Goal: Transaction & Acquisition: Obtain resource

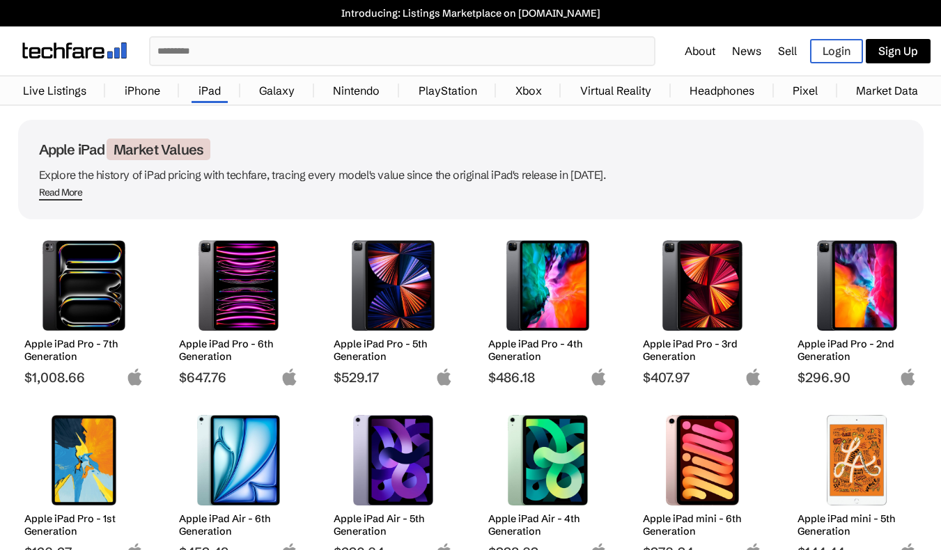
click at [318, 278] on div "Apple iPad Pro - 7th Generation $1,008.66 Apple iPad Pro - 6th Generation $647.…" at bounding box center [470, 484] width 905 height 502
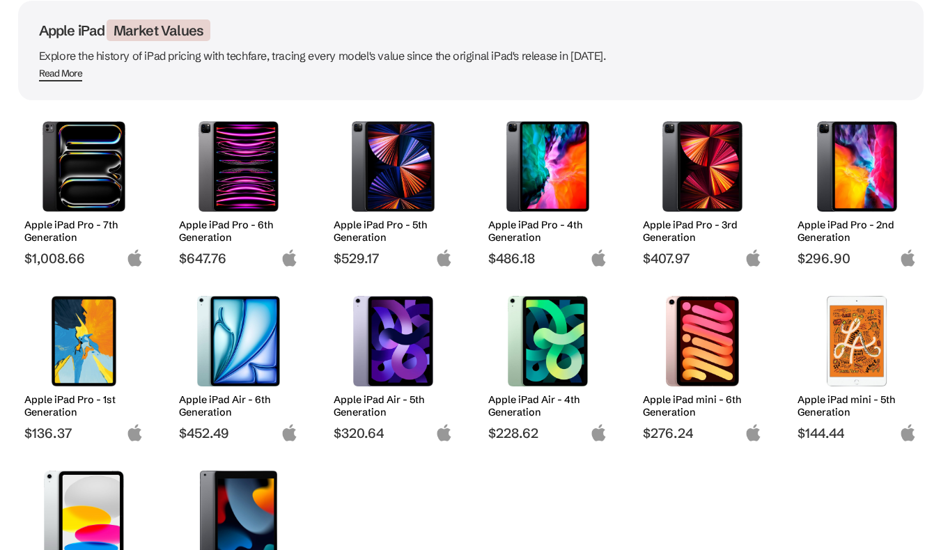
scroll to position [120, 0]
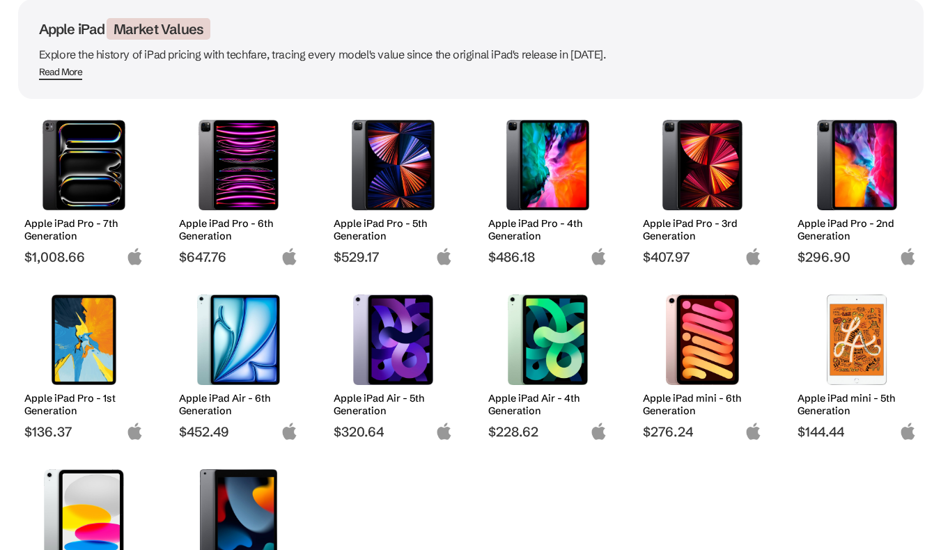
click at [714, 173] on img at bounding box center [702, 165] width 98 height 91
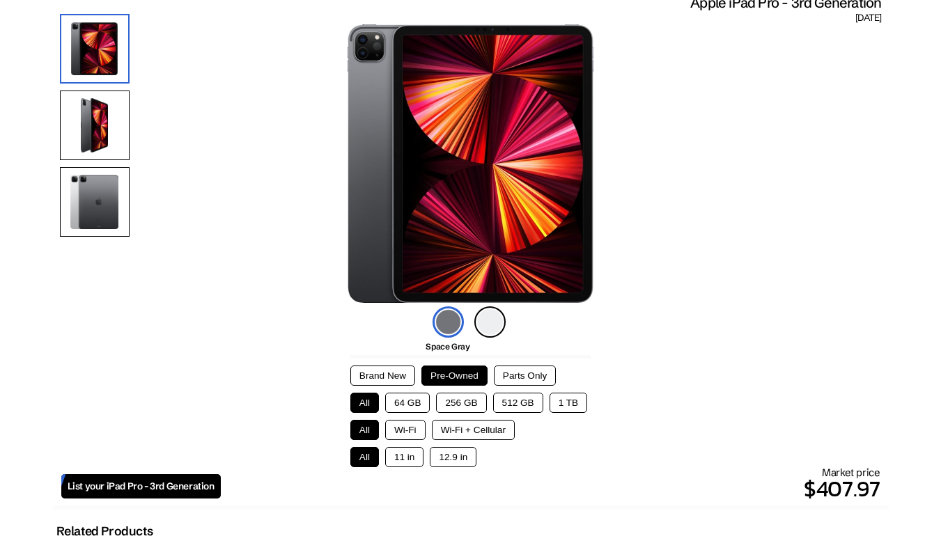
scroll to position [127, 0]
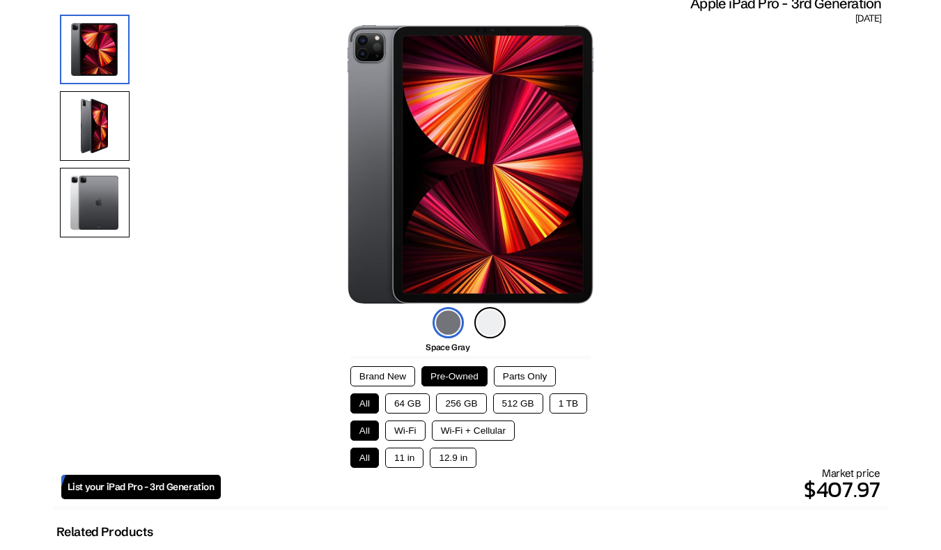
click at [457, 405] on button "256 GB" at bounding box center [461, 403] width 50 height 20
click at [398, 459] on button "11 in" at bounding box center [404, 458] width 38 height 20
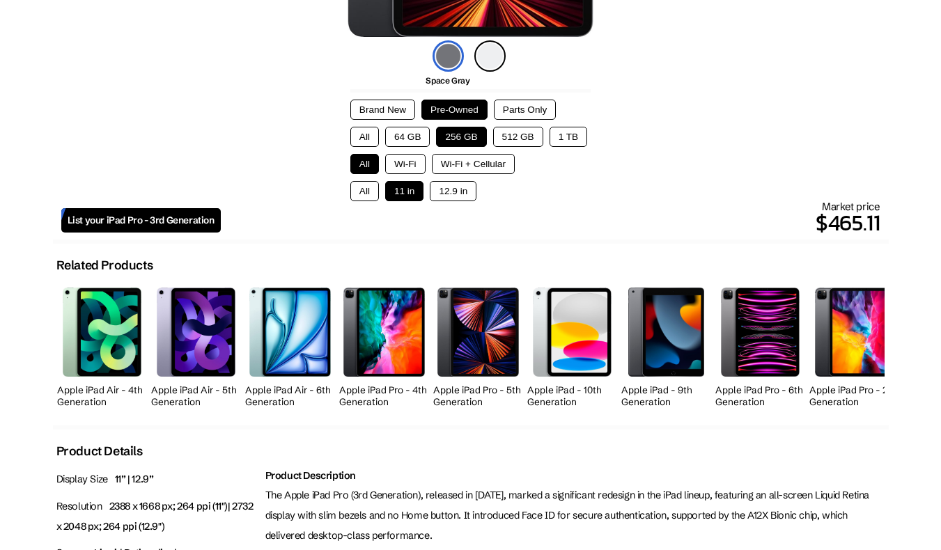
scroll to position [0, 0]
